Goal: Book appointment/travel/reservation

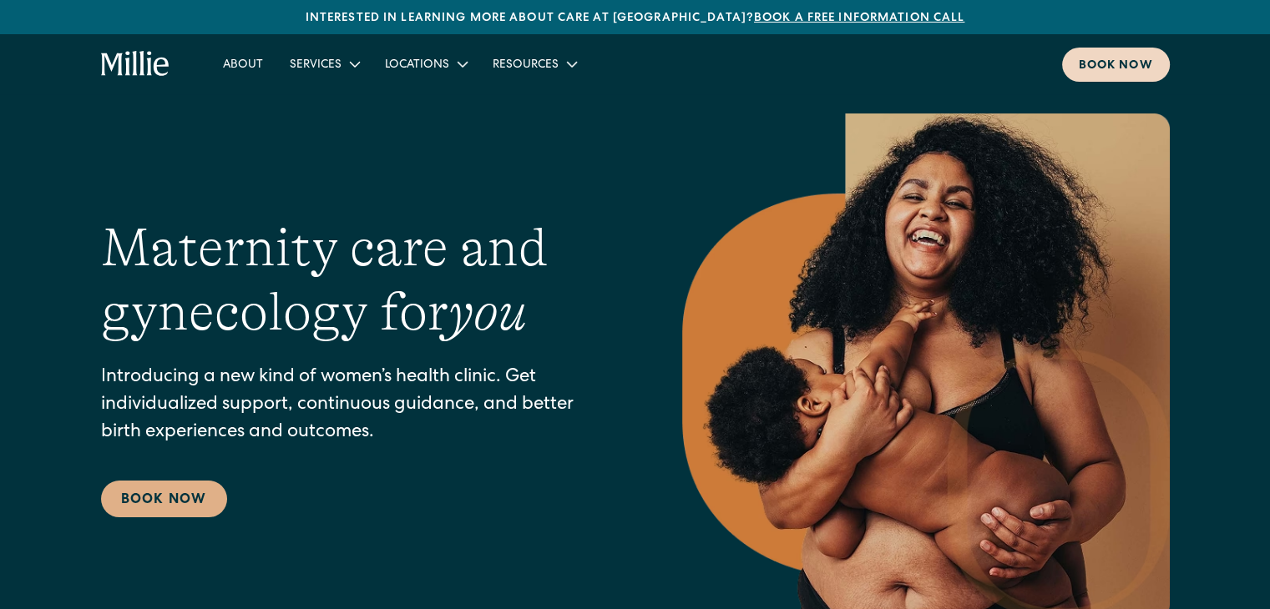
click at [1115, 58] on div "Book now" at bounding box center [1116, 67] width 74 height 18
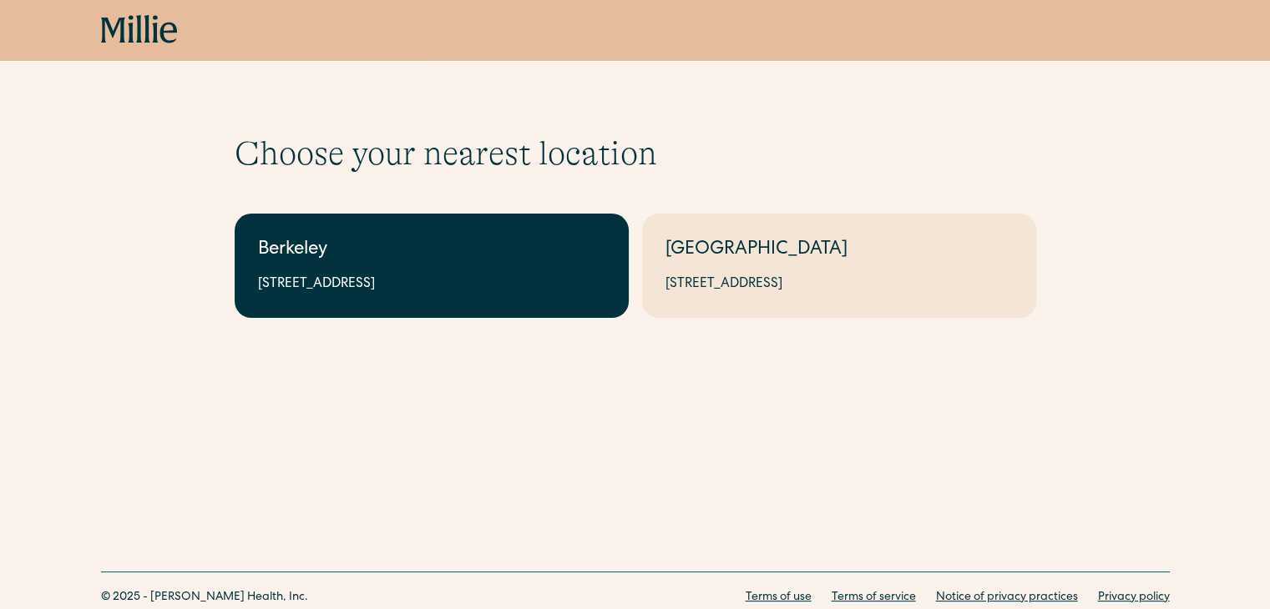
click at [472, 279] on div "2999 Regent St, Suite 524, Berkeley, CA 94705" at bounding box center [431, 285] width 347 height 20
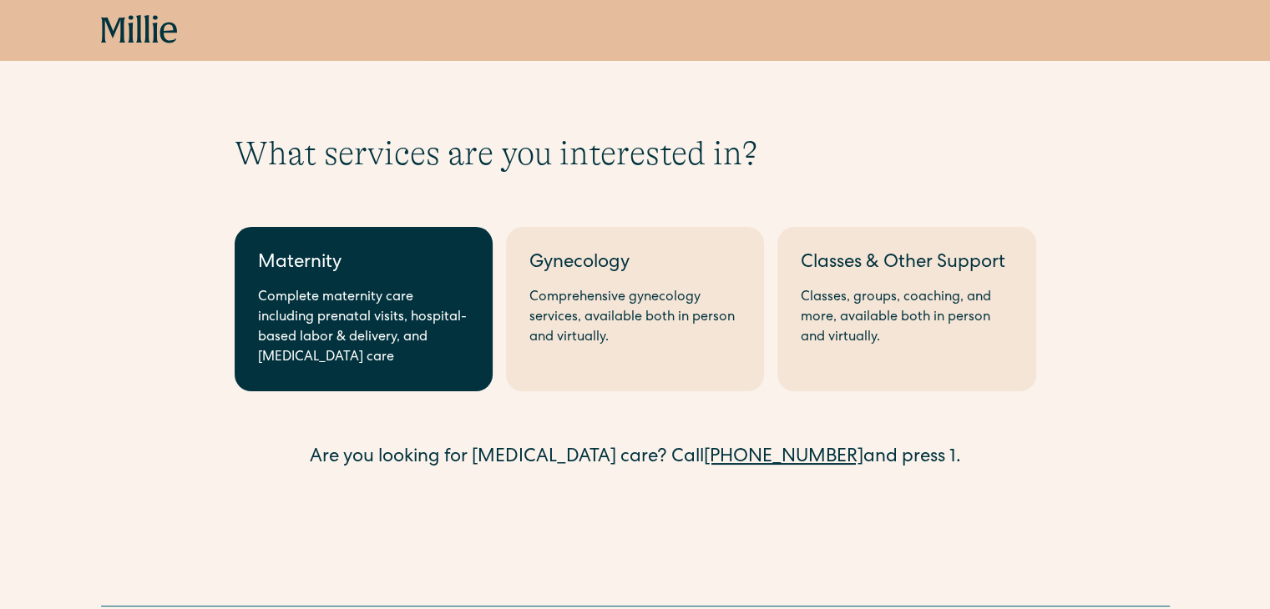
click at [408, 271] on div "Maternity" at bounding box center [363, 264] width 211 height 28
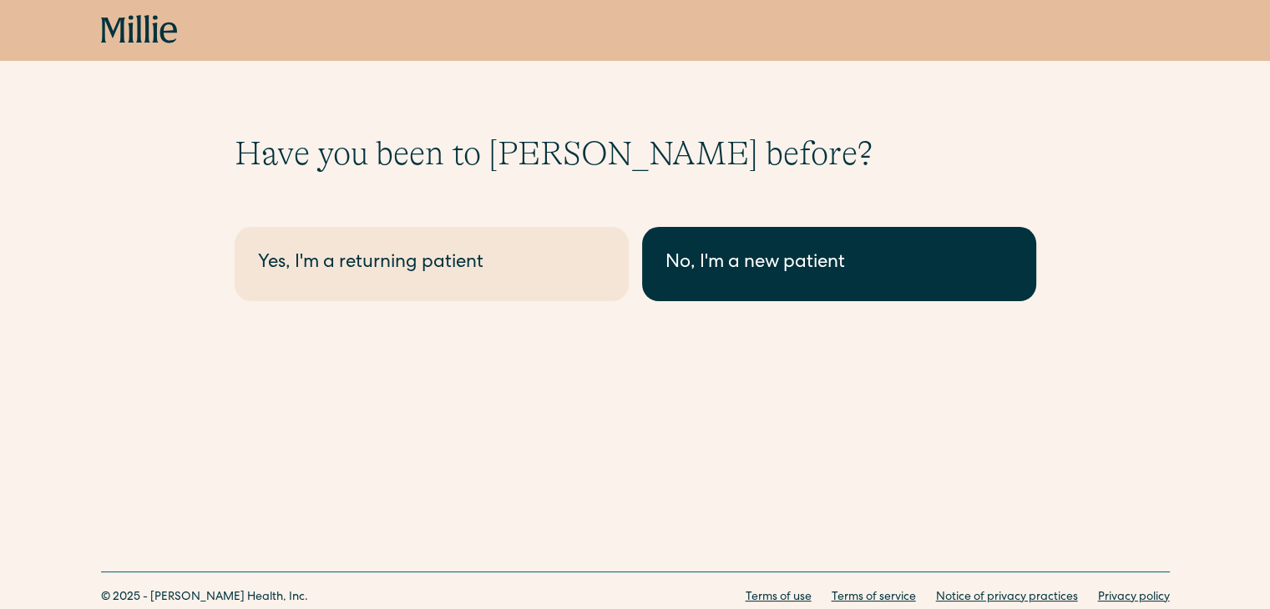
click at [822, 279] on link "No, I'm a new patient" at bounding box center [839, 264] width 394 height 74
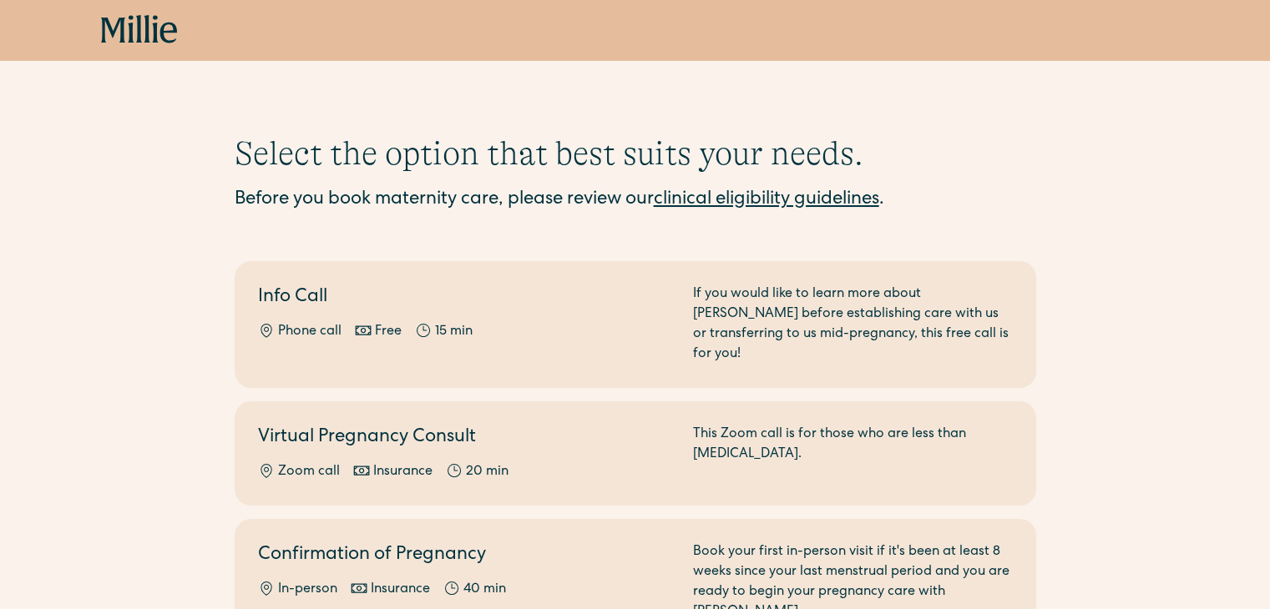
click at [9, 398] on div "Select the option that best suits your needs. Before you book maternity care, p…" at bounding box center [635, 450] width 1270 height 633
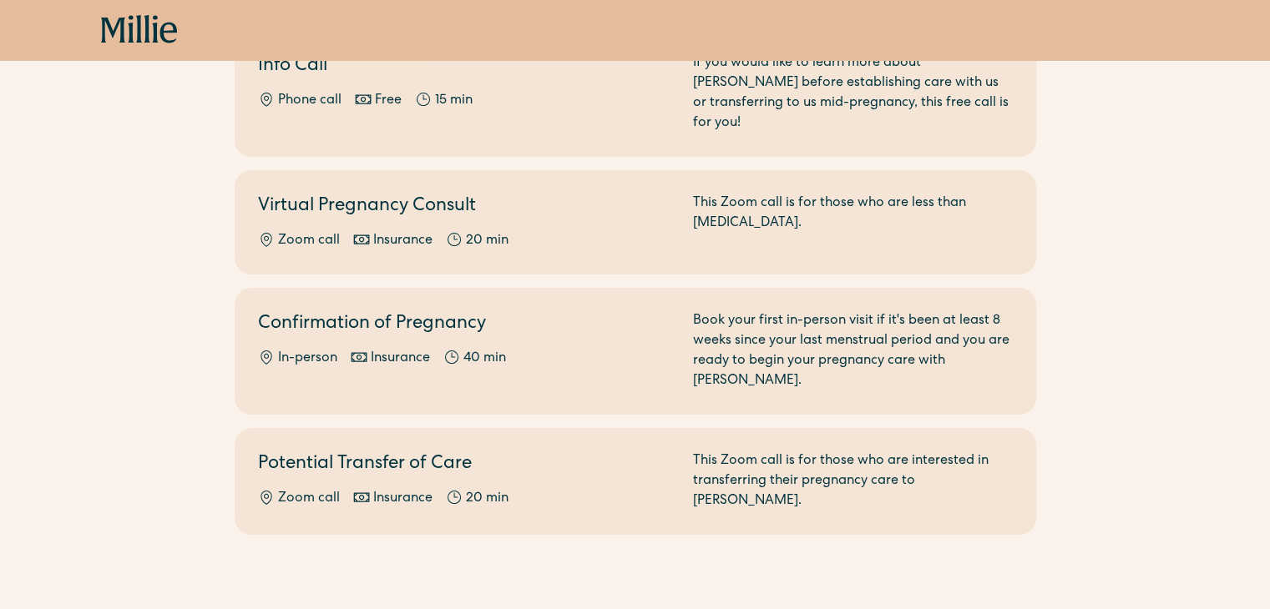
scroll to position [234, 0]
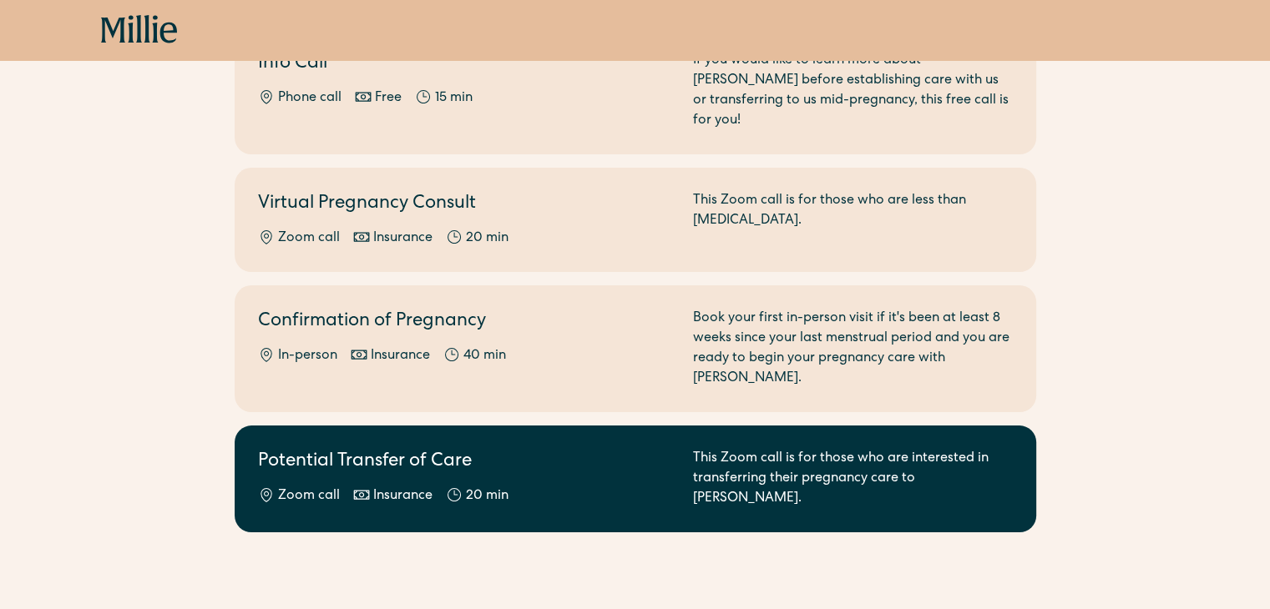
click at [621, 449] on h2 "Potential Transfer of Care" at bounding box center [465, 463] width 415 height 28
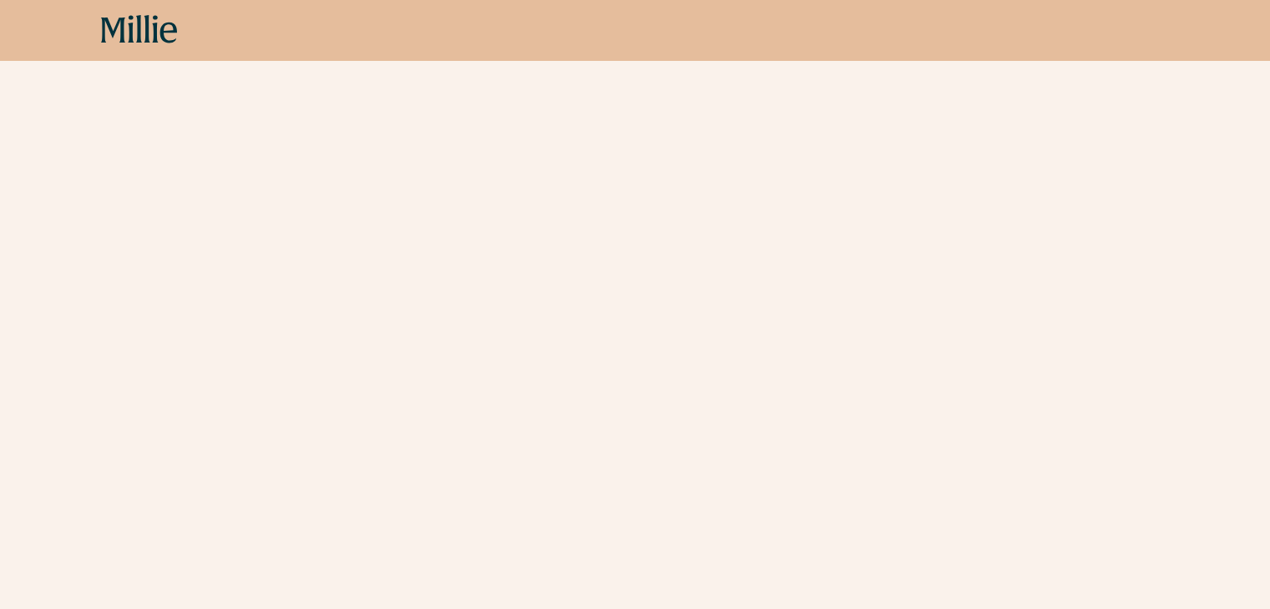
scroll to position [599, 0]
click at [1113, 280] on div "Schedule your appointment This Zoom call with a midwife is for those who are in…" at bounding box center [635, 157] width 1270 height 1247
click at [1166, 213] on div "Schedule your appointment This Zoom call with a midwife is for those who are in…" at bounding box center [635, 24] width 1270 height 1247
click at [1171, 262] on div "Schedule your appointment This Zoom call with a midwife is for those who are in…" at bounding box center [635, 24] width 1270 height 1247
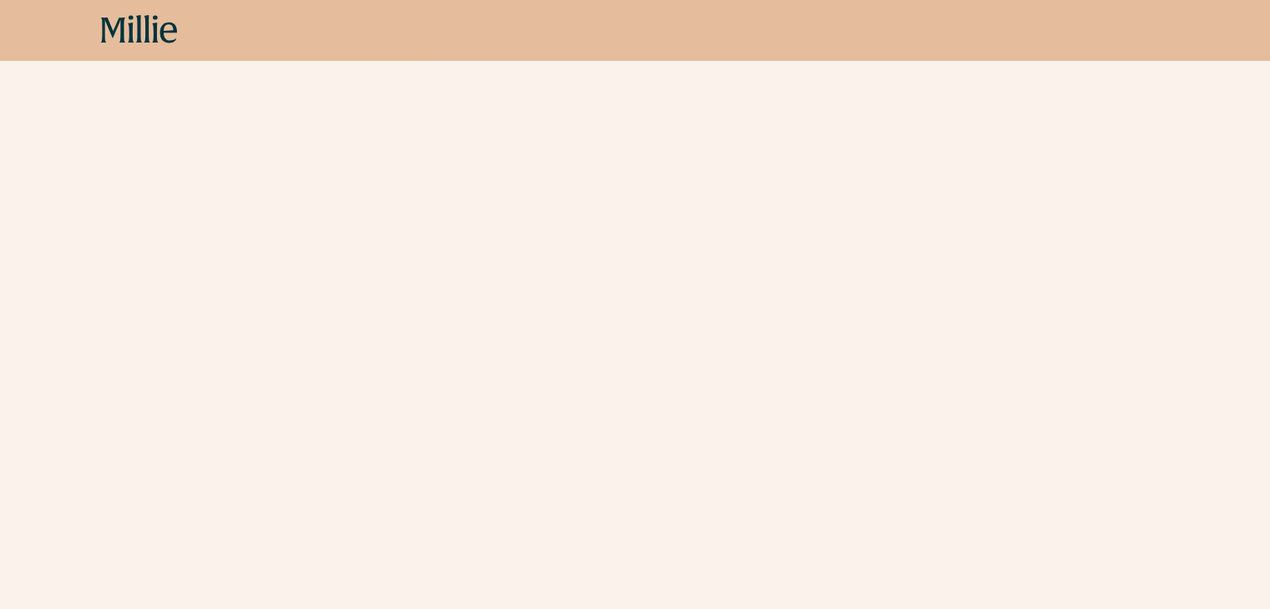
scroll to position [700, 0]
click at [1184, 225] on div "Schedule your appointment This Zoom call with a midwife is for those who are in…" at bounding box center [635, 57] width 1270 height 1247
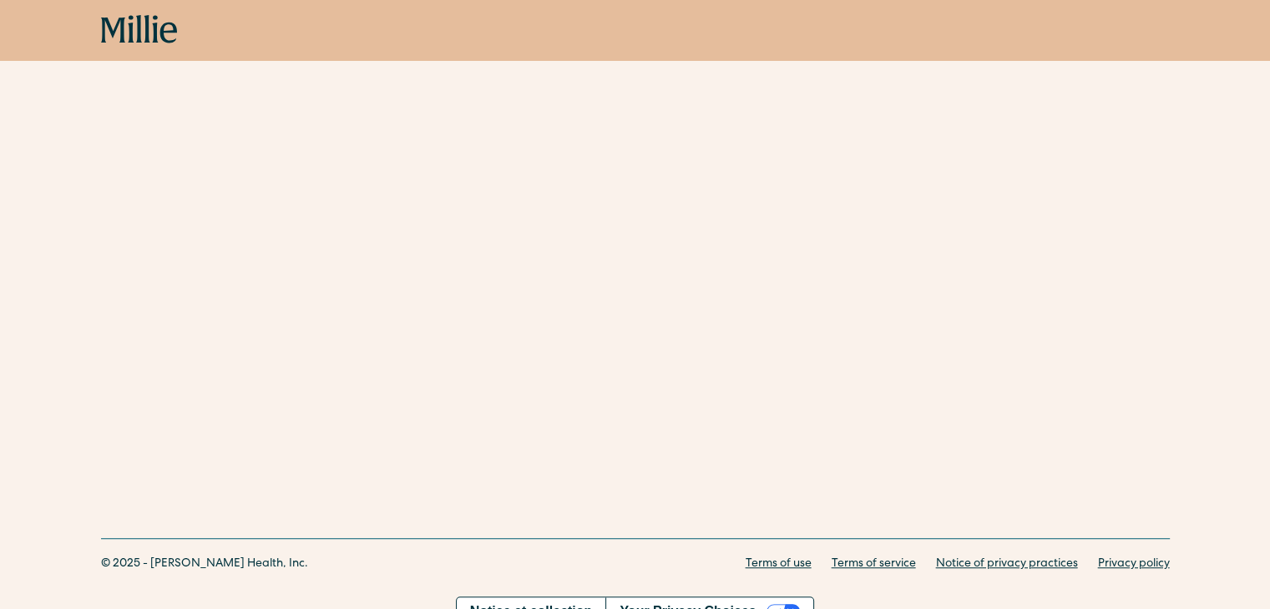
scroll to position [978, 0]
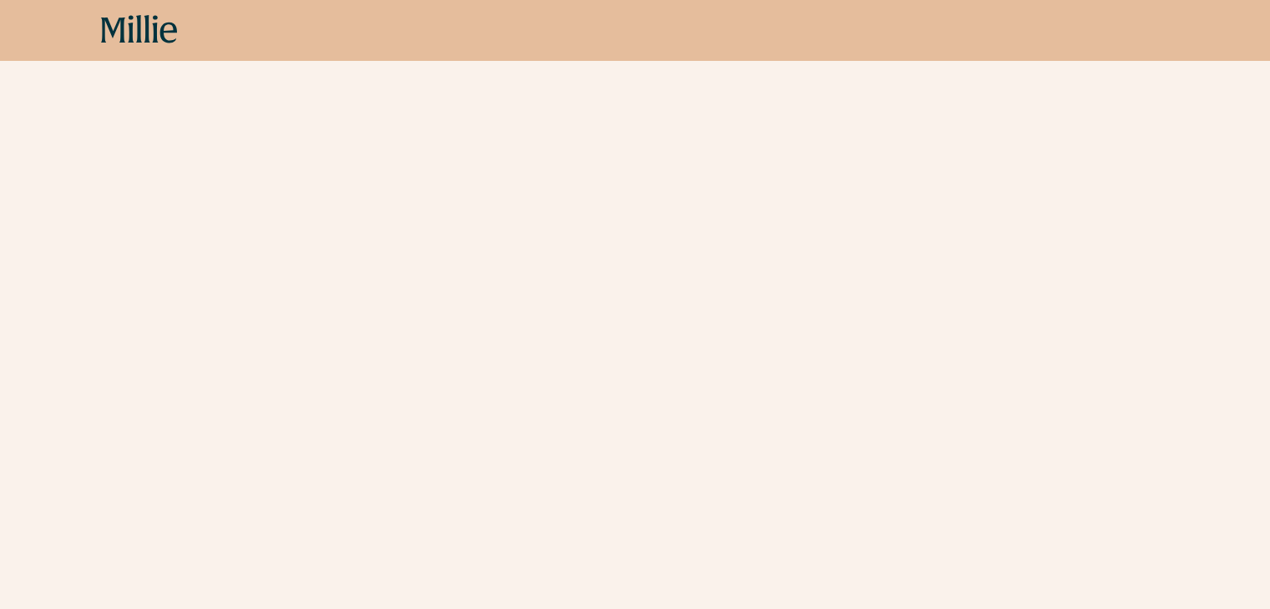
scroll to position [745, 0]
click at [64, 282] on div "Schedule your appointment This Zoom call with a midwife is for those who are in…" at bounding box center [635, 12] width 1270 height 1247
click at [0, 288] on div "Schedule your appointment This Zoom call with a midwife is for those who are in…" at bounding box center [635, 124] width 1270 height 1247
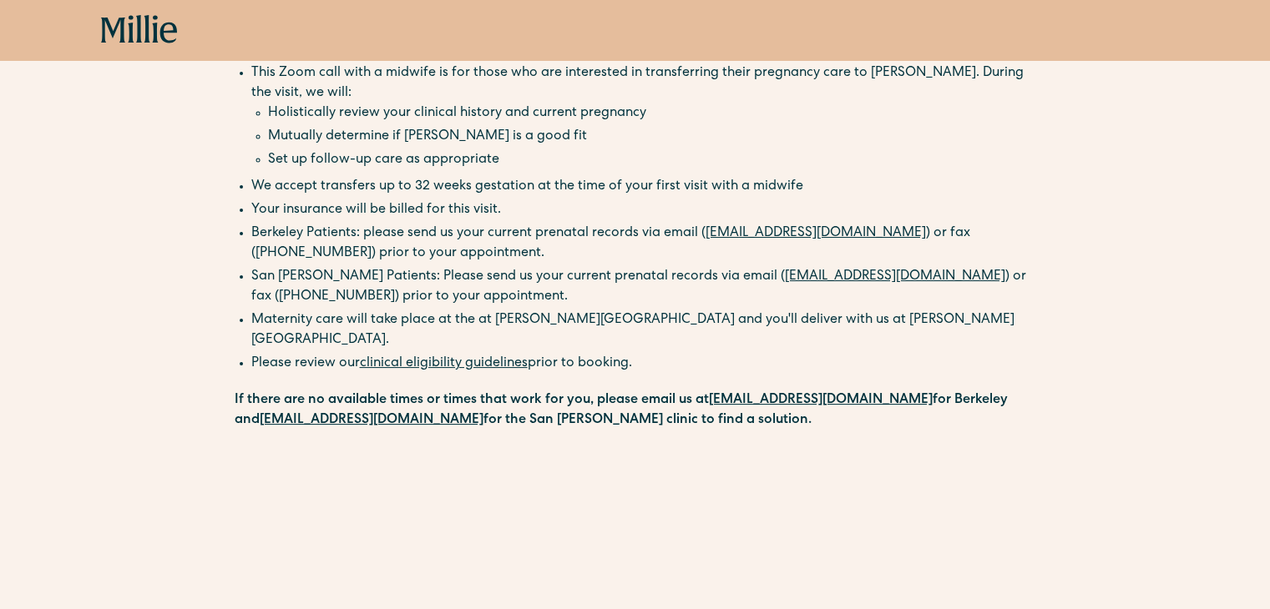
scroll to position [0, 0]
